Goal: Task Accomplishment & Management: Use online tool/utility

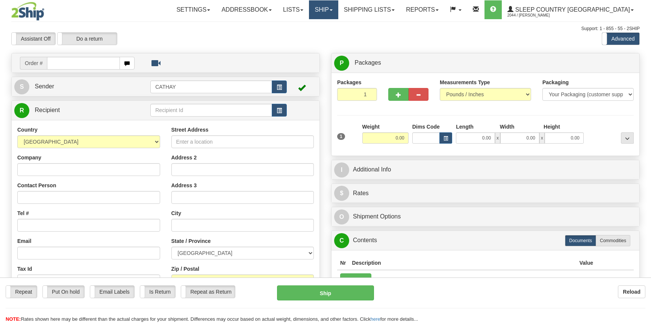
click at [338, 12] on link "Ship" at bounding box center [323, 9] width 29 height 19
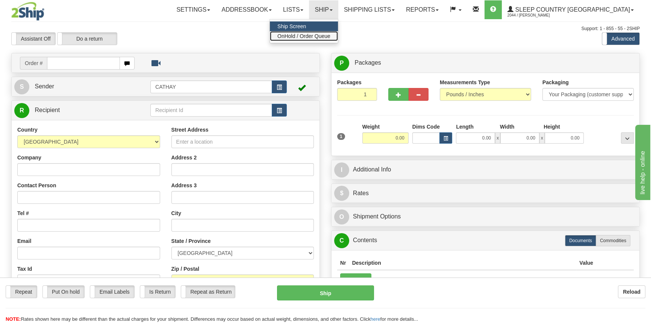
click at [330, 34] on span "OnHold / Order Queue" at bounding box center [303, 36] width 53 height 6
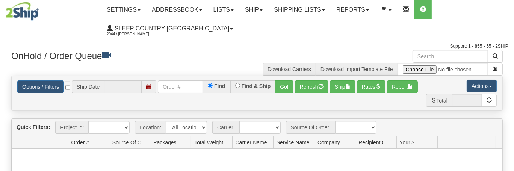
type input "[DATE]"
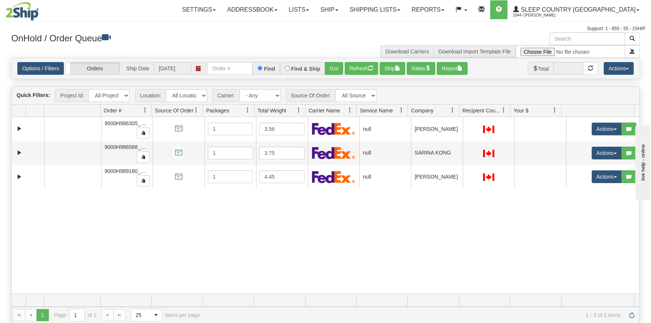
drag, startPoint x: 151, startPoint y: 109, endPoint x: 196, endPoint y: 107, distance: 44.4
click at [195, 107] on div "Aggregation Group Id Id Location Request Id Reply Id Order # Source Of Order Pa…" at bounding box center [323, 111] width 623 height 12
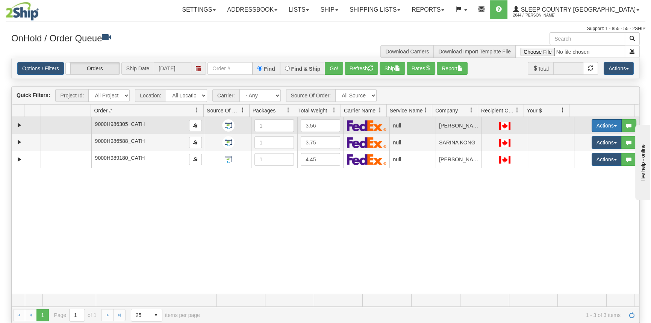
click at [603, 126] on button "Actions" at bounding box center [607, 125] width 30 height 13
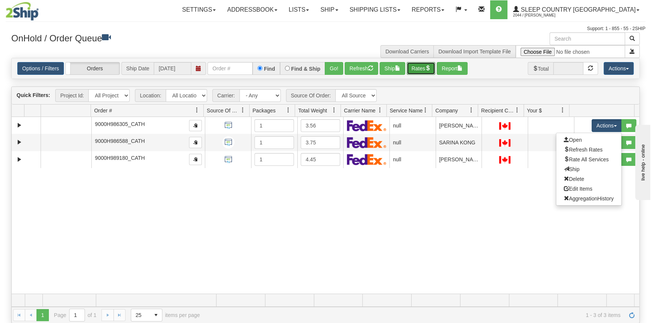
click at [422, 72] on button "Rates" at bounding box center [421, 68] width 29 height 13
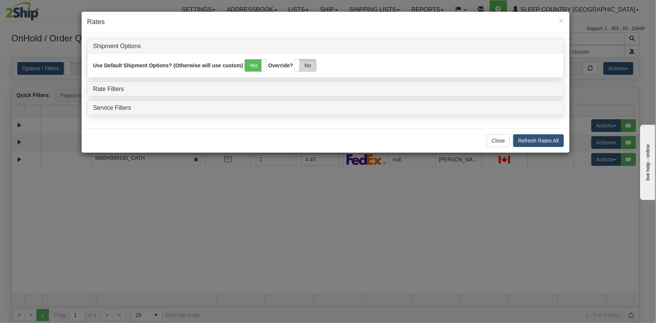
click at [310, 65] on label "No" at bounding box center [305, 65] width 21 height 12
click at [112, 88] on link "Rate Filters" at bounding box center [108, 89] width 31 height 6
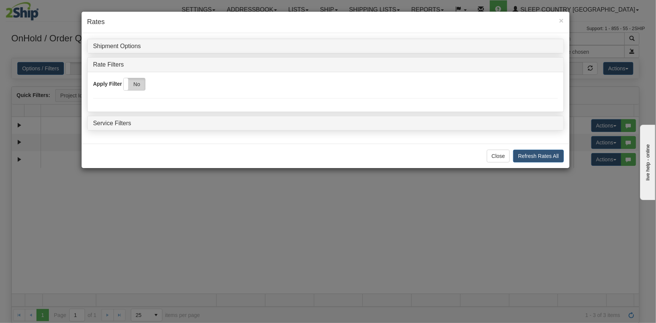
drag, startPoint x: 125, startPoint y: 83, endPoint x: 133, endPoint y: 85, distance: 8.1
click at [130, 85] on div "Yes No" at bounding box center [123, 84] width 43 height 12
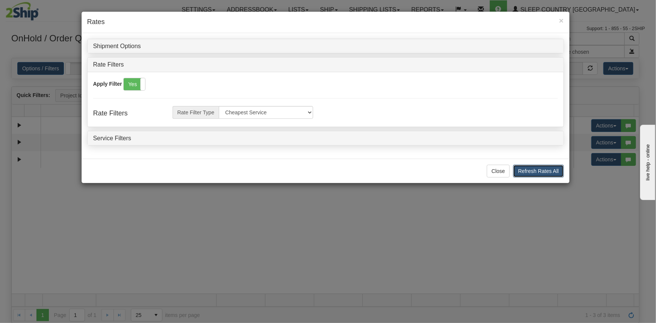
click at [551, 172] on button "Refresh Rates All" at bounding box center [538, 171] width 50 height 13
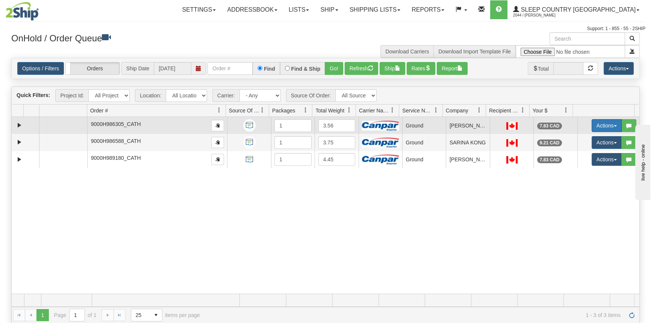
click at [607, 126] on button "Actions" at bounding box center [607, 125] width 30 height 13
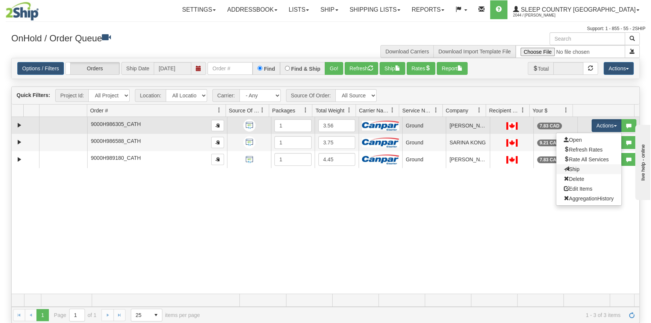
click at [588, 168] on link "Ship" at bounding box center [588, 169] width 65 height 10
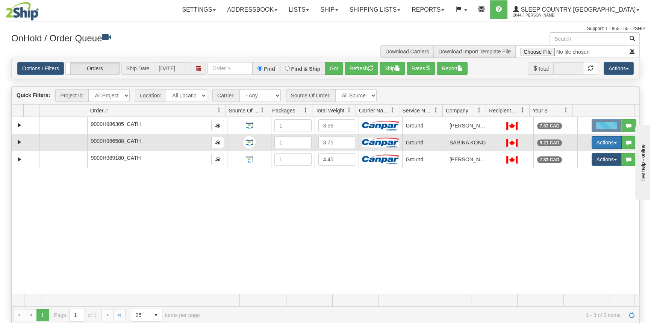
click at [600, 138] on button "Actions" at bounding box center [607, 142] width 30 height 13
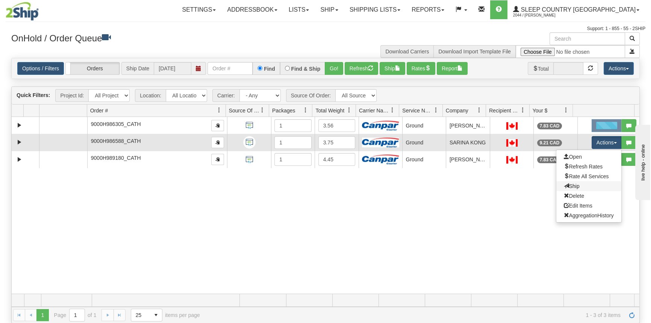
click at [576, 183] on link "Ship" at bounding box center [588, 186] width 65 height 10
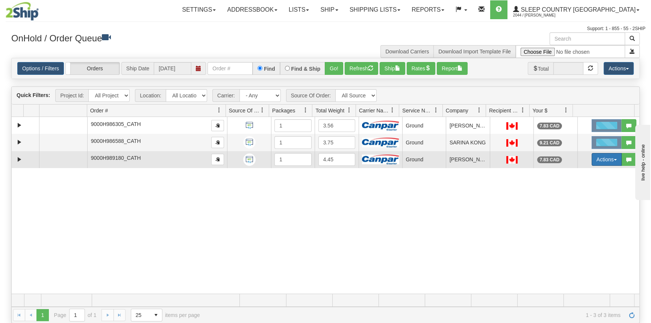
click at [601, 158] on button "Actions" at bounding box center [607, 159] width 30 height 13
click at [567, 201] on span "Ship" at bounding box center [572, 203] width 16 height 6
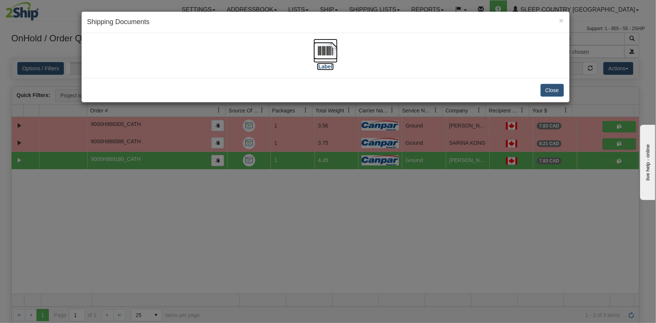
click at [329, 67] on label "[Label]" at bounding box center [325, 67] width 17 height 8
drag, startPoint x: 557, startPoint y: 96, endPoint x: 557, endPoint y: 91, distance: 4.9
click at [557, 94] on div "Close" at bounding box center [326, 90] width 488 height 24
click at [557, 88] on button "Close" at bounding box center [552, 90] width 23 height 13
